Goal: Task Accomplishment & Management: Manage account settings

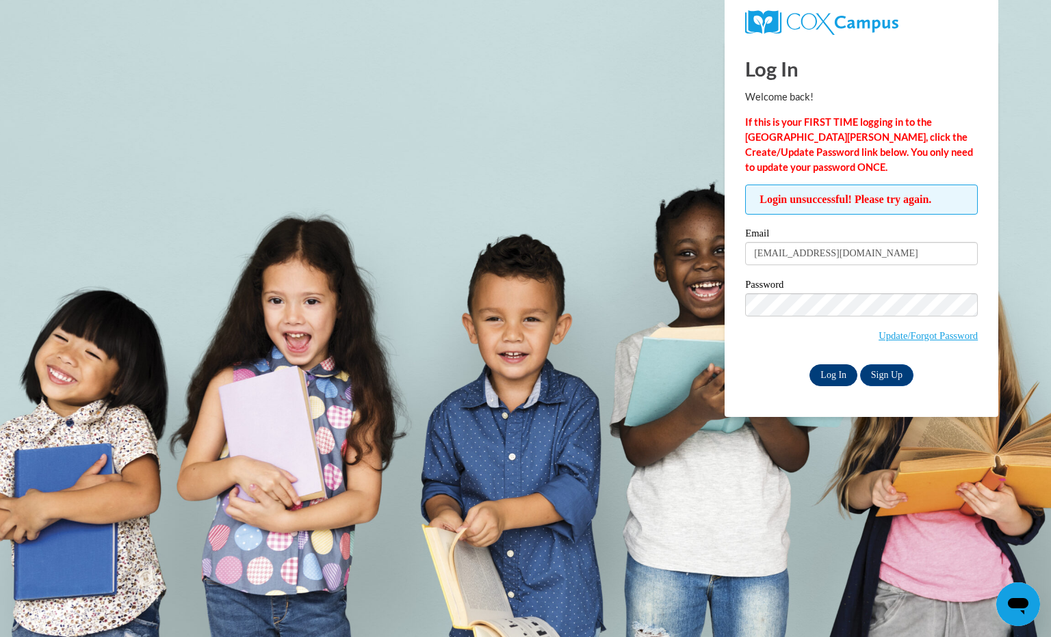
drag, startPoint x: 647, startPoint y: 389, endPoint x: 837, endPoint y: 375, distance: 190.6
click at [837, 375] on body "Log In Welcome back! If this is your FIRST TIME logging in to the [GEOGRAPHIC_D…" at bounding box center [525, 318] width 1051 height 637
click at [837, 375] on input "Log In" at bounding box center [833, 376] width 48 height 22
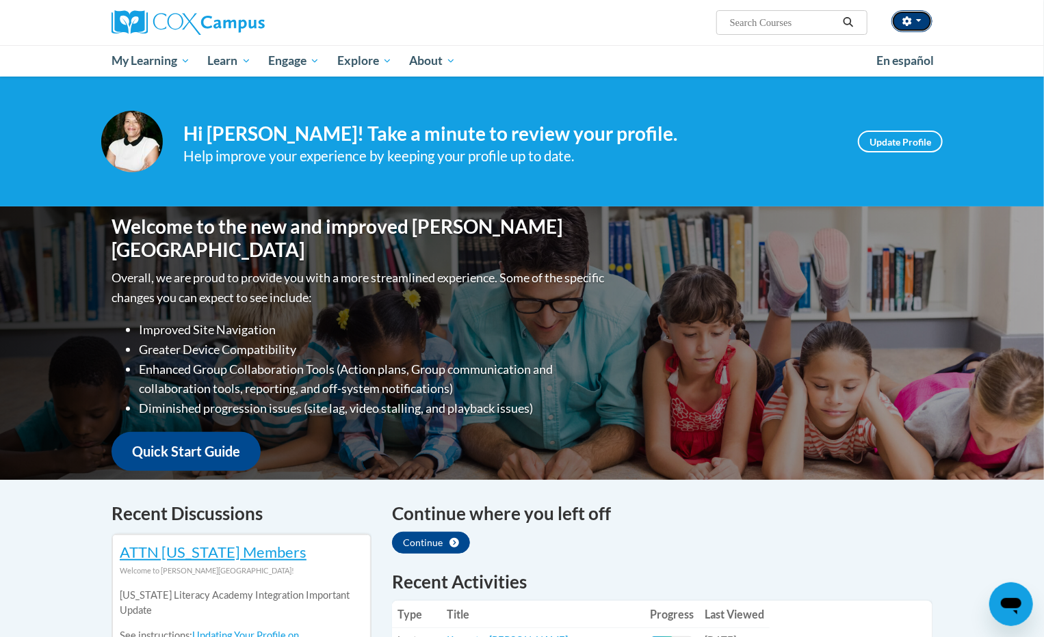
click at [909, 23] on icon "button" at bounding box center [906, 21] width 9 height 10
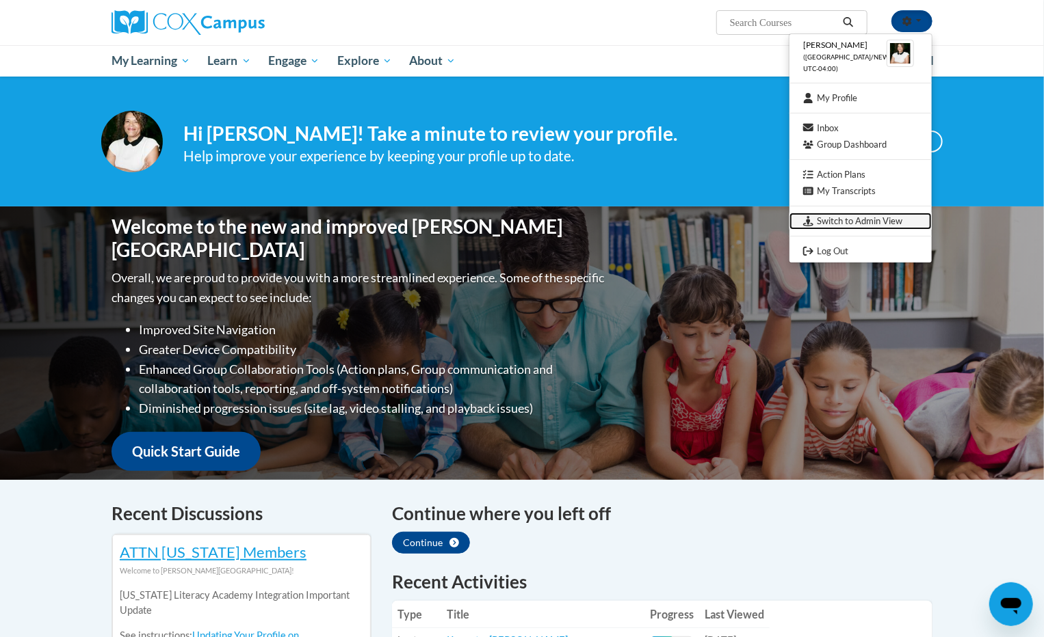
click at [851, 218] on link "Switch to Admin View" at bounding box center [860, 221] width 142 height 17
